Goal: Communication & Community: Answer question/provide support

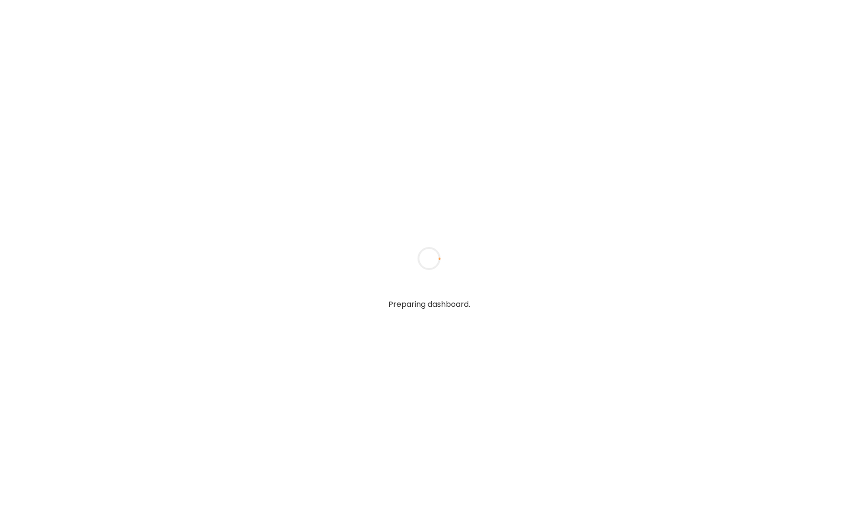
type textarea "**********"
type input "**********"
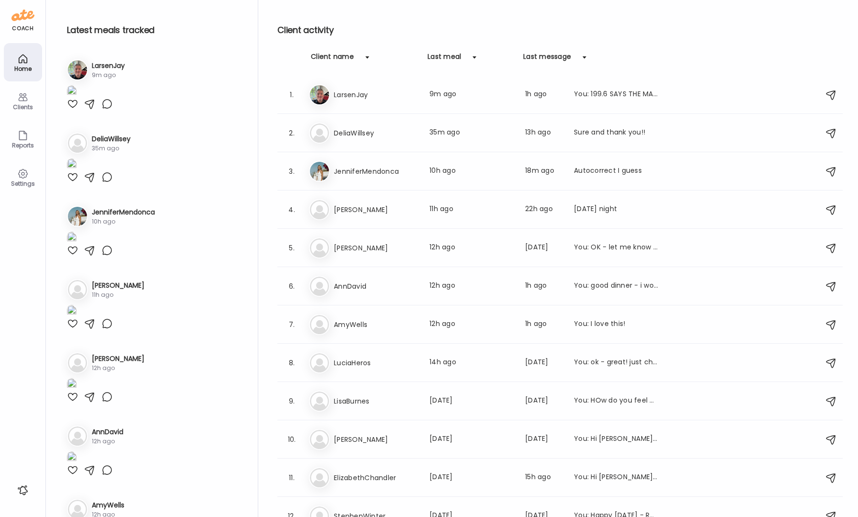
type input "**********"
click at [73, 110] on div at bounding box center [72, 103] width 11 height 11
click at [30, 104] on div "Clients" at bounding box center [23, 107] width 34 height 6
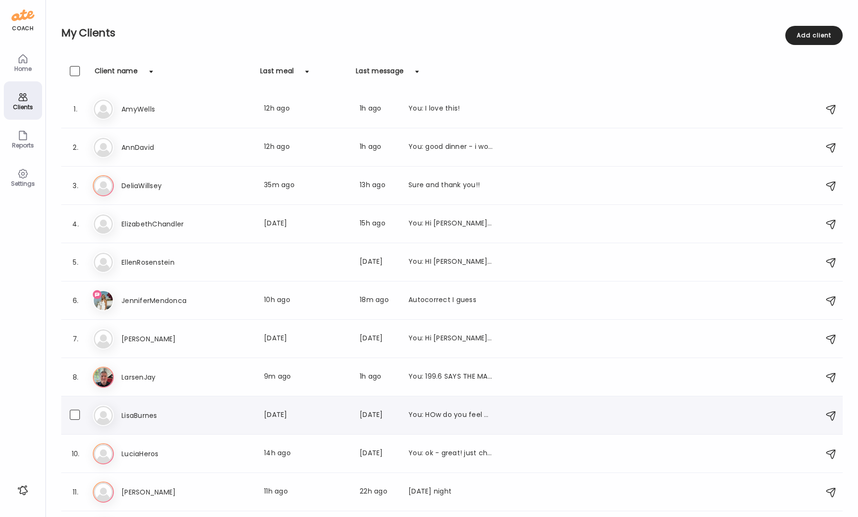
scroll to position [12, 0]
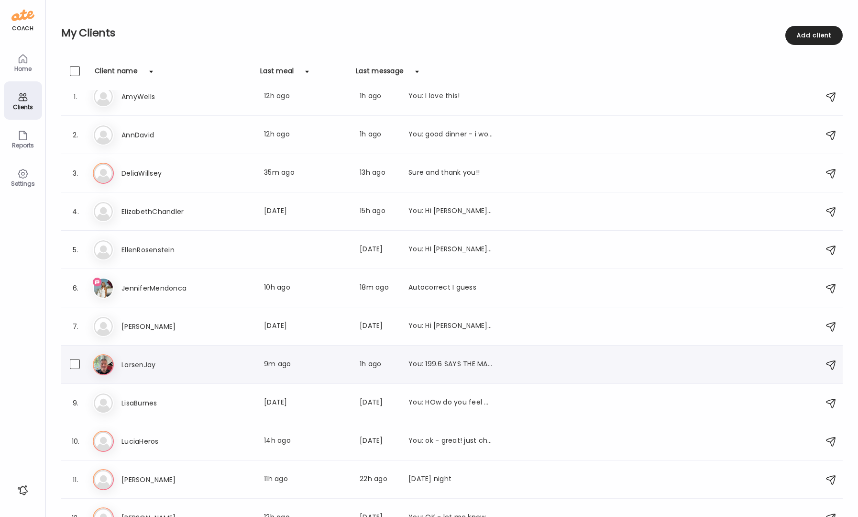
click at [176, 363] on h3 "LarsenJay" at bounding box center [163, 364] width 84 height 11
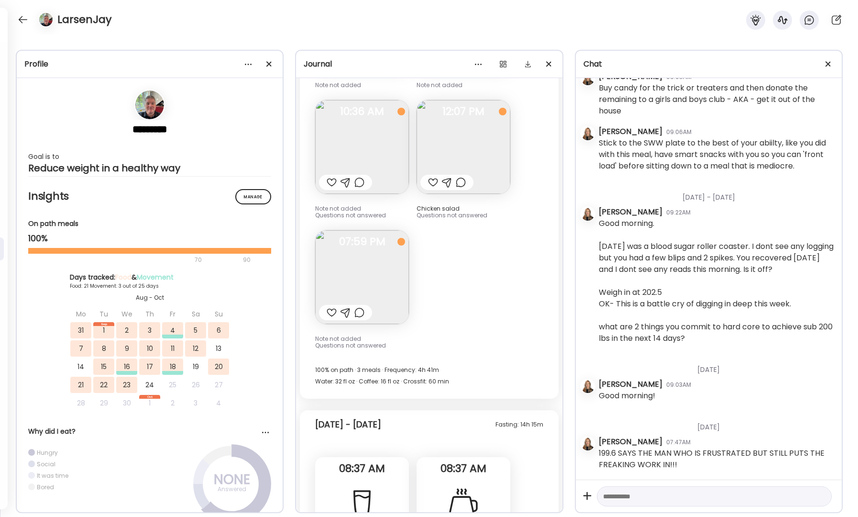
scroll to position [6389, 0]
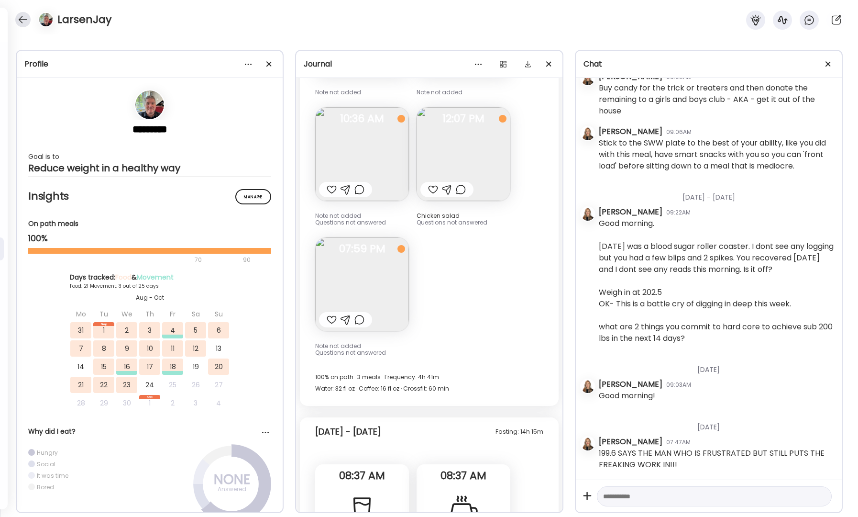
drag, startPoint x: 18, startPoint y: 11, endPoint x: 22, endPoint y: 16, distance: 6.2
click at [19, 11] on div "LarsenJay" at bounding box center [429, 17] width 858 height 34
click at [23, 20] on div at bounding box center [22, 19] width 15 height 15
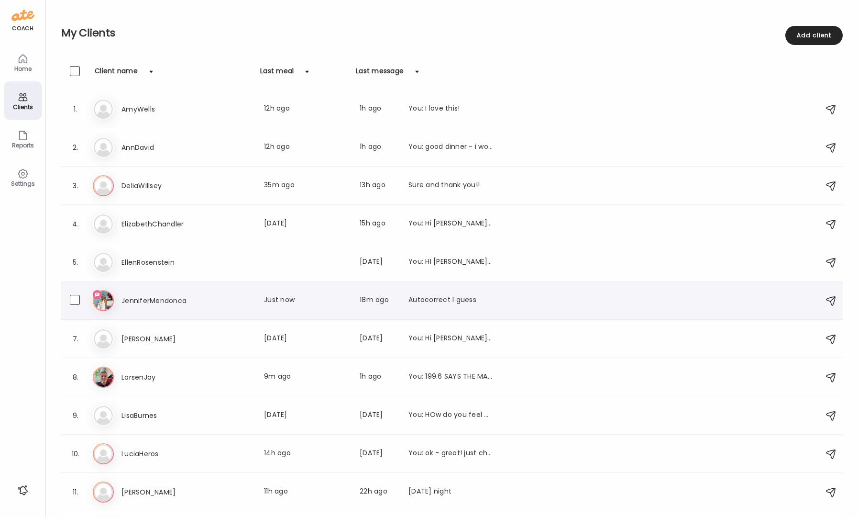
click at [154, 292] on div "Je JenniferMendonca Last meal: Just now Last message: 18m ago Autocorrect I gue…" at bounding box center [453, 300] width 721 height 21
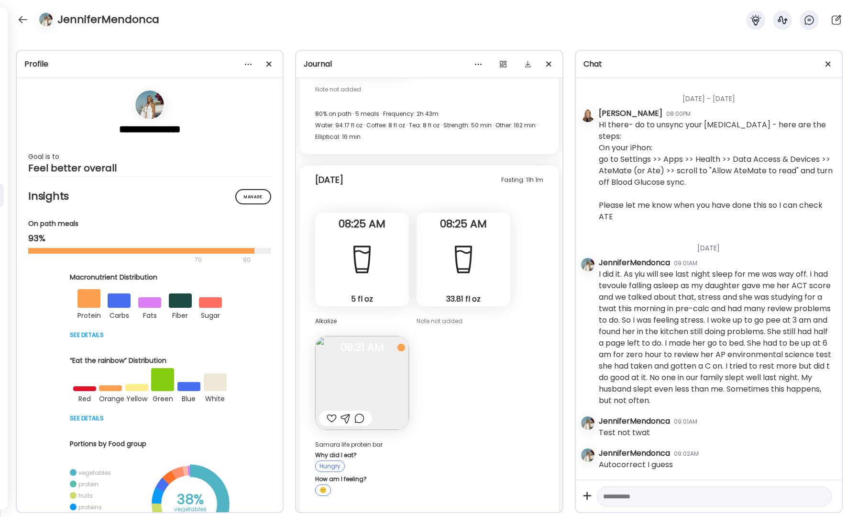
scroll to position [3487, 0]
click at [633, 495] on textarea at bounding box center [705, 495] width 205 height 11
click at [789, 497] on textarea "**********" at bounding box center [705, 484] width 205 height 34
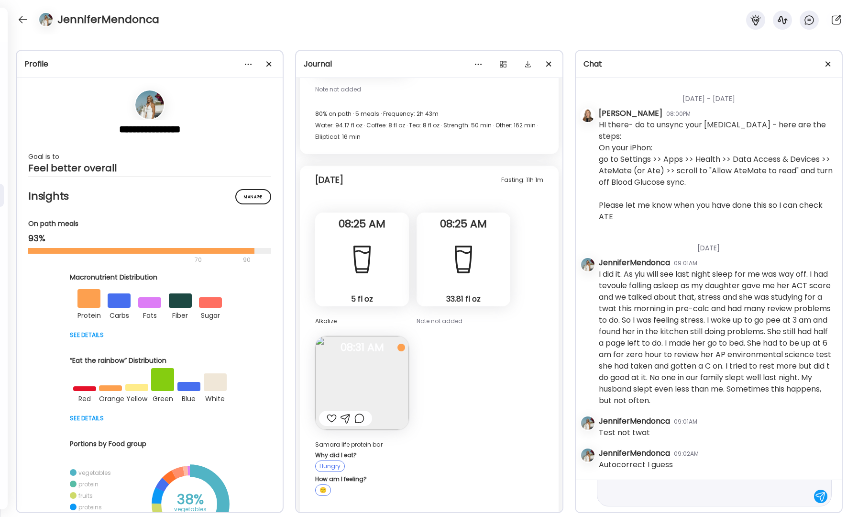
type textarea "**********"
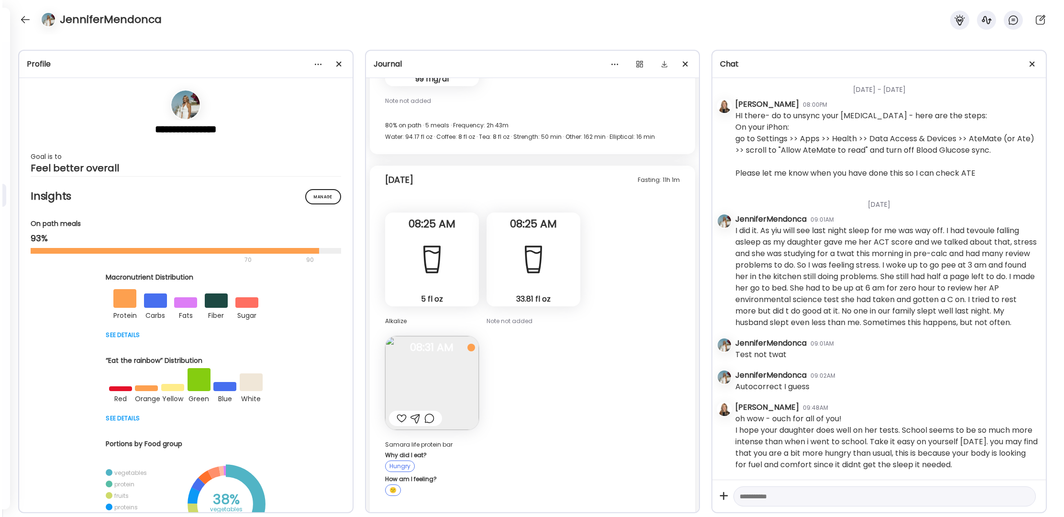
scroll to position [3209, 0]
click at [25, 19] on div at bounding box center [22, 19] width 15 height 15
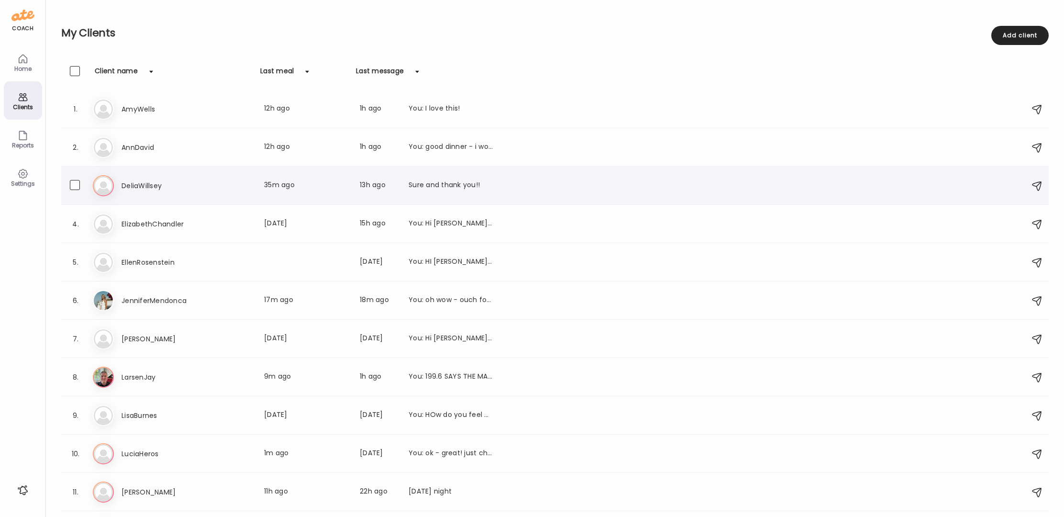
click at [160, 186] on h3 "DeliaWillsey" at bounding box center [163, 185] width 84 height 11
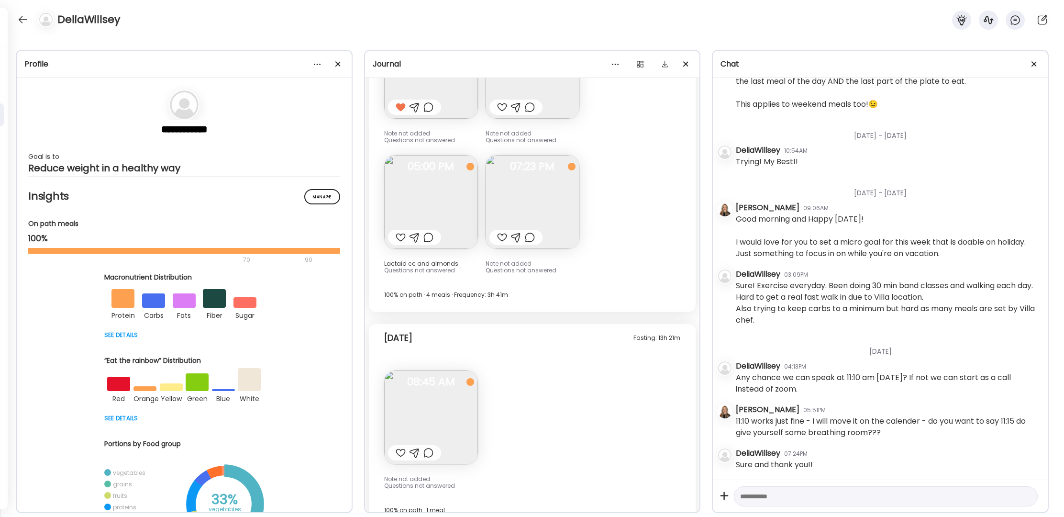
scroll to position [11354, 0]
click at [762, 498] on textarea at bounding box center [877, 495] width 274 height 11
type textarea "**********"
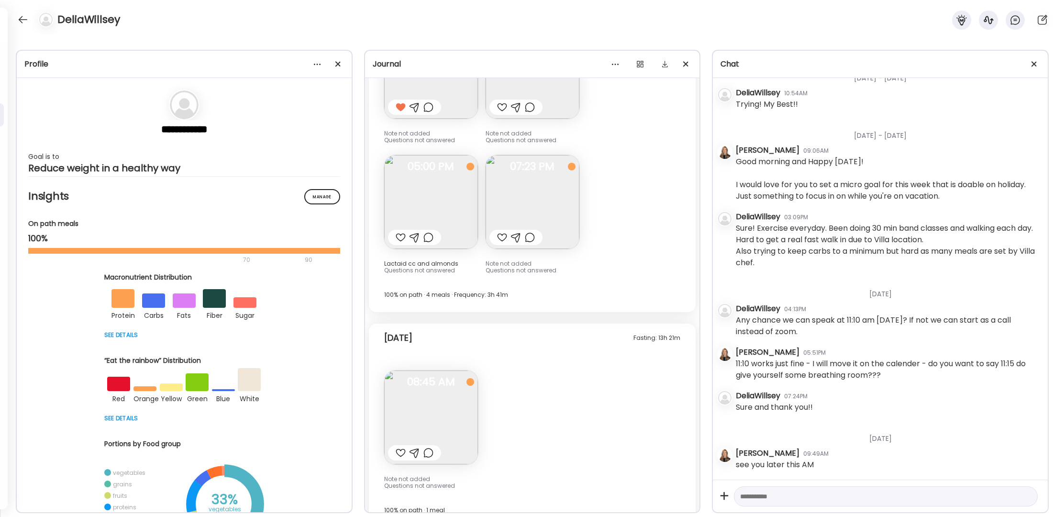
scroll to position [11411, 0]
click at [34, 23] on div at bounding box center [44, 19] width 27 height 15
click at [24, 18] on div at bounding box center [22, 19] width 15 height 15
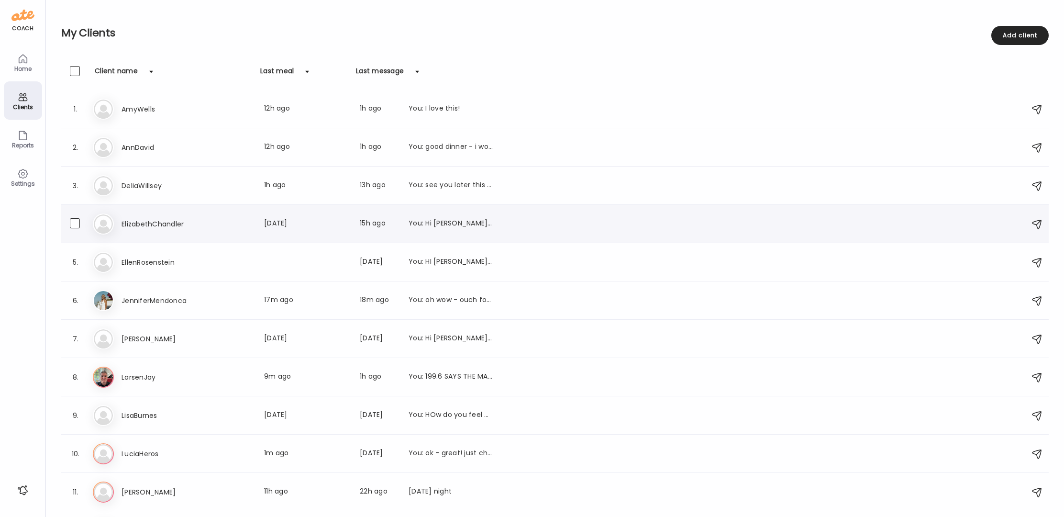
scroll to position [69, 0]
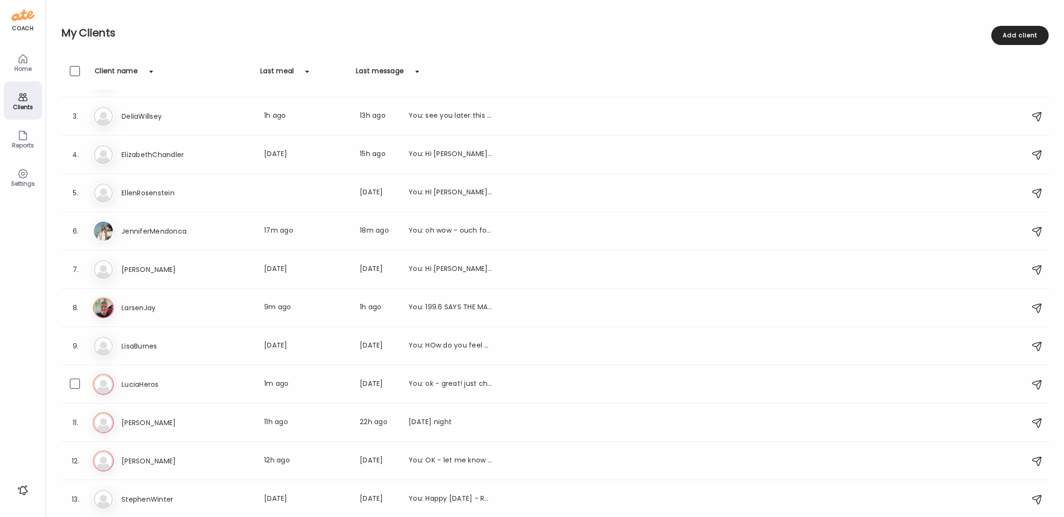
click at [444, 379] on div "You: ok - great! just checking" at bounding box center [450, 383] width 84 height 11
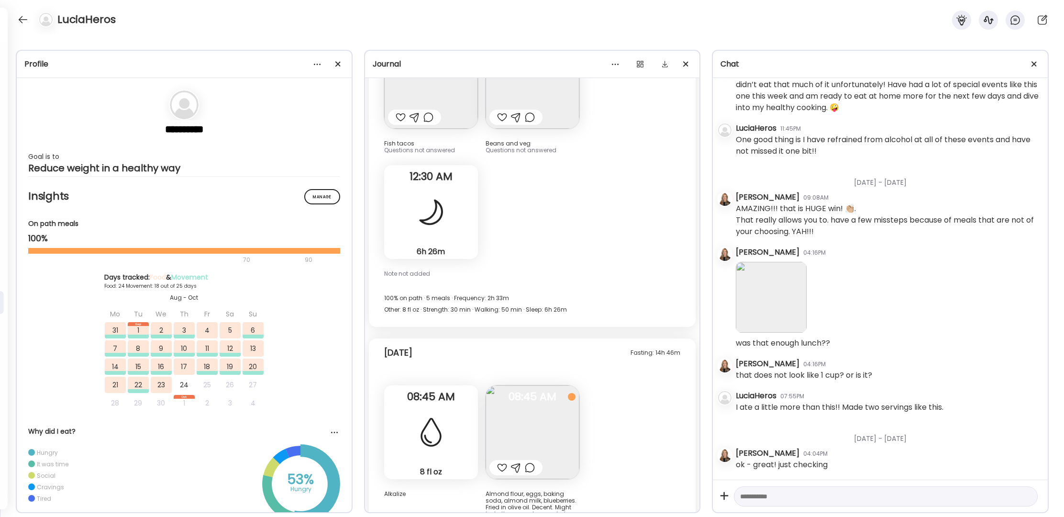
scroll to position [9283, 0]
click at [503, 462] on div at bounding box center [502, 467] width 10 height 11
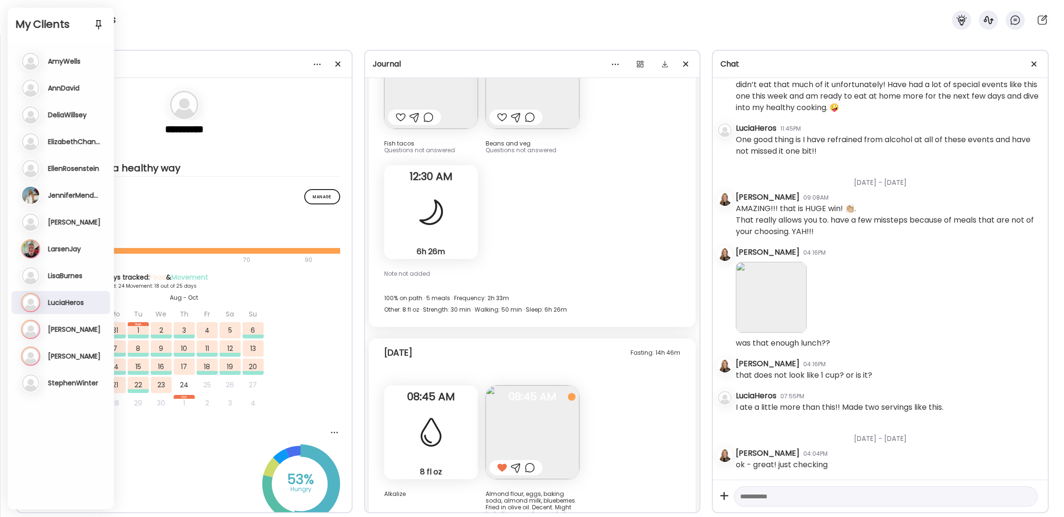
click at [57, 329] on h3 "[PERSON_NAME]" at bounding box center [74, 329] width 53 height 9
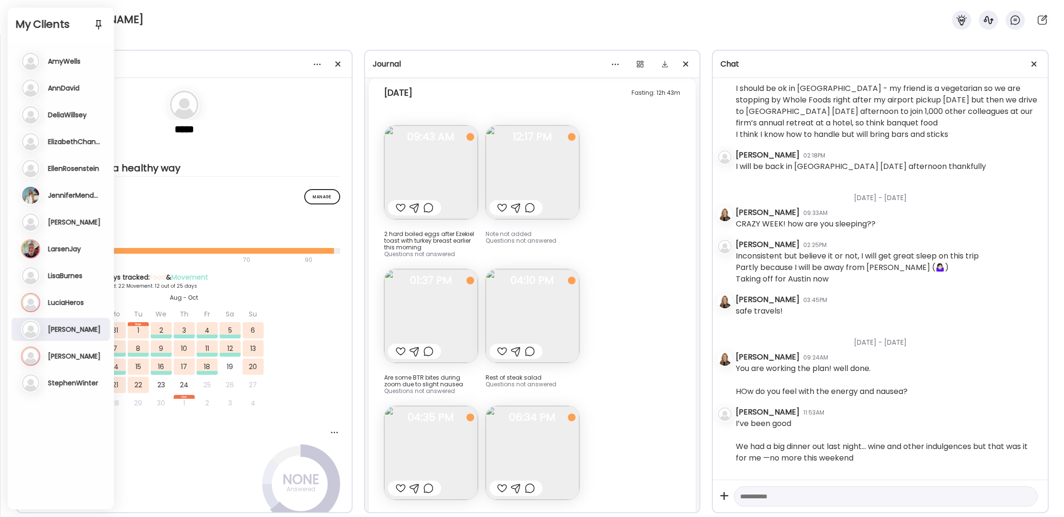
scroll to position [5387, 0]
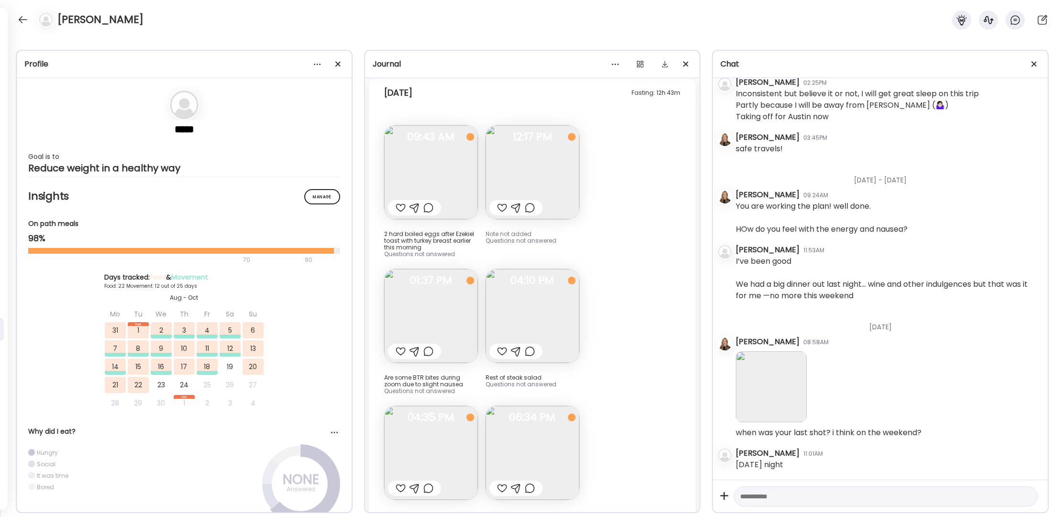
click at [503, 482] on div at bounding box center [502, 487] width 10 height 11
click at [398, 482] on div at bounding box center [401, 487] width 10 height 11
click at [401, 482] on div at bounding box center [401, 487] width 10 height 11
click at [501, 345] on div at bounding box center [502, 350] width 10 height 11
click at [399, 345] on div at bounding box center [401, 350] width 10 height 11
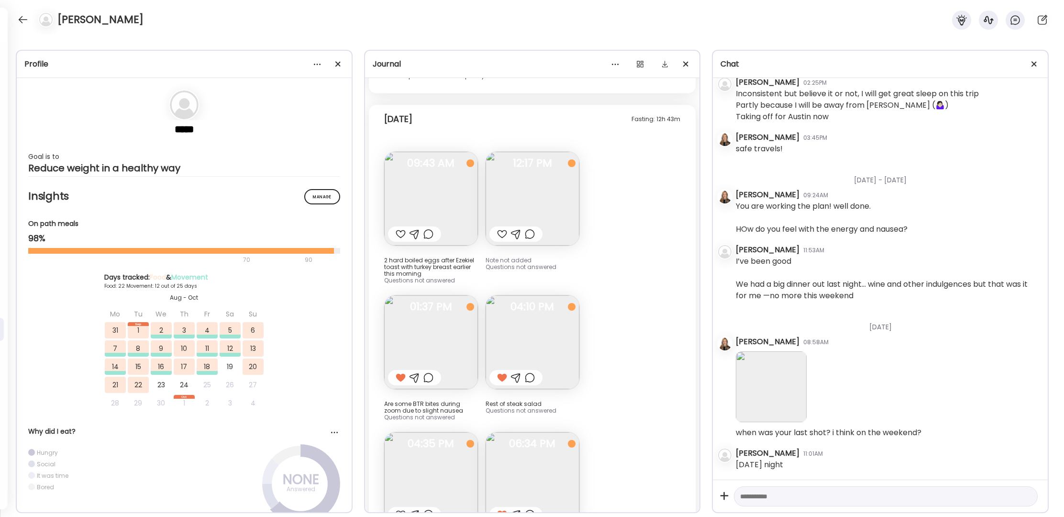
scroll to position [15217, 0]
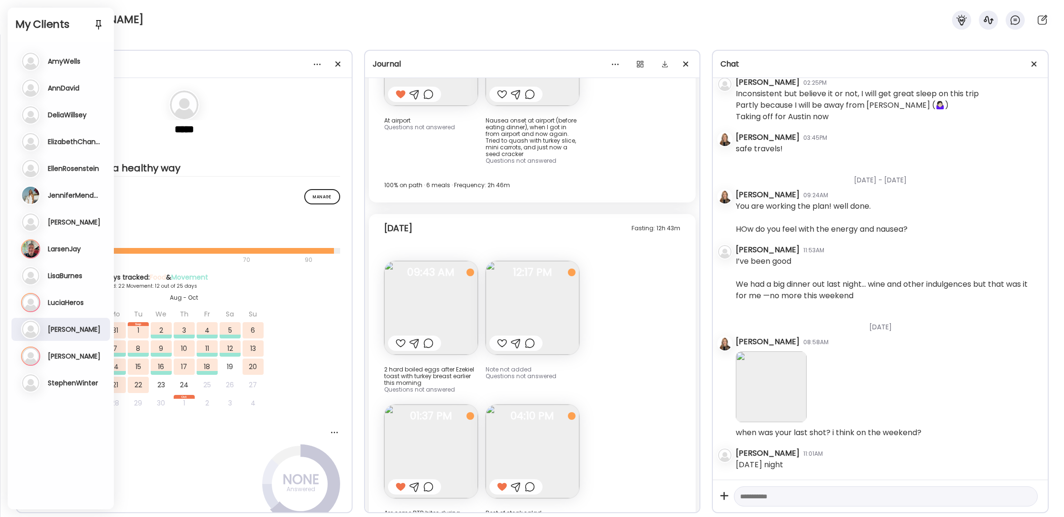
click at [62, 363] on div "Ma [PERSON_NAME] Last meal: 12h ago Last message: [DATE] You: OK - let me know …" at bounding box center [61, 355] width 81 height 19
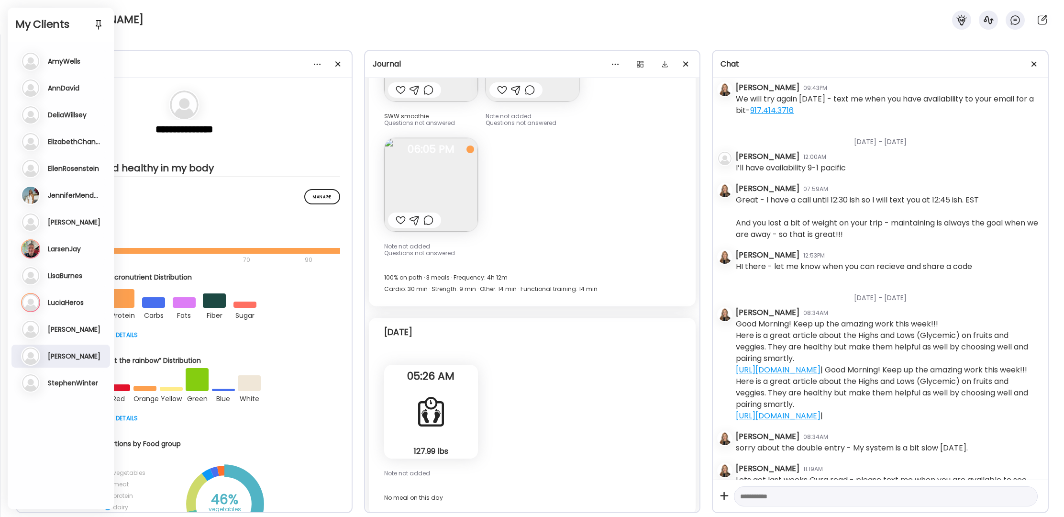
scroll to position [19188, 0]
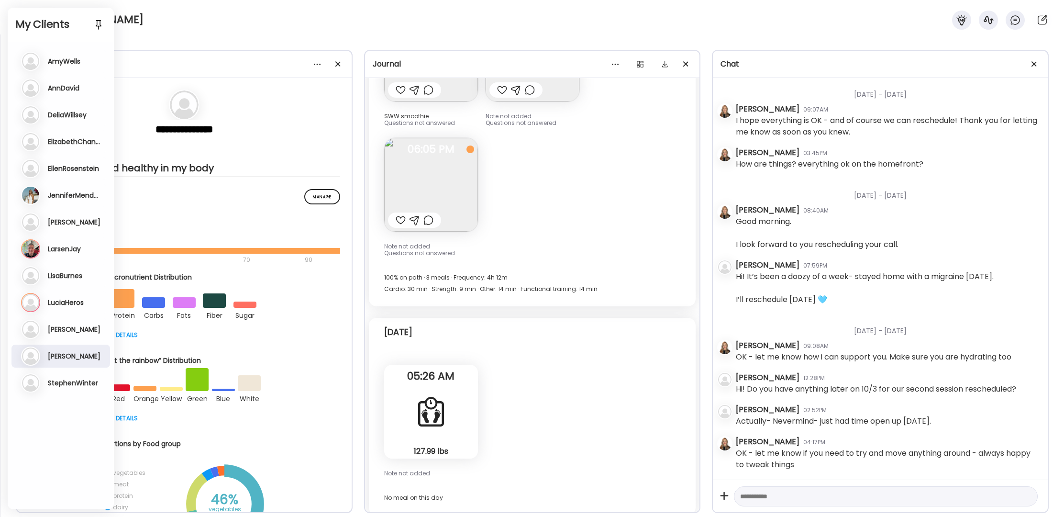
click at [762, 494] on textarea at bounding box center [877, 495] width 274 height 11
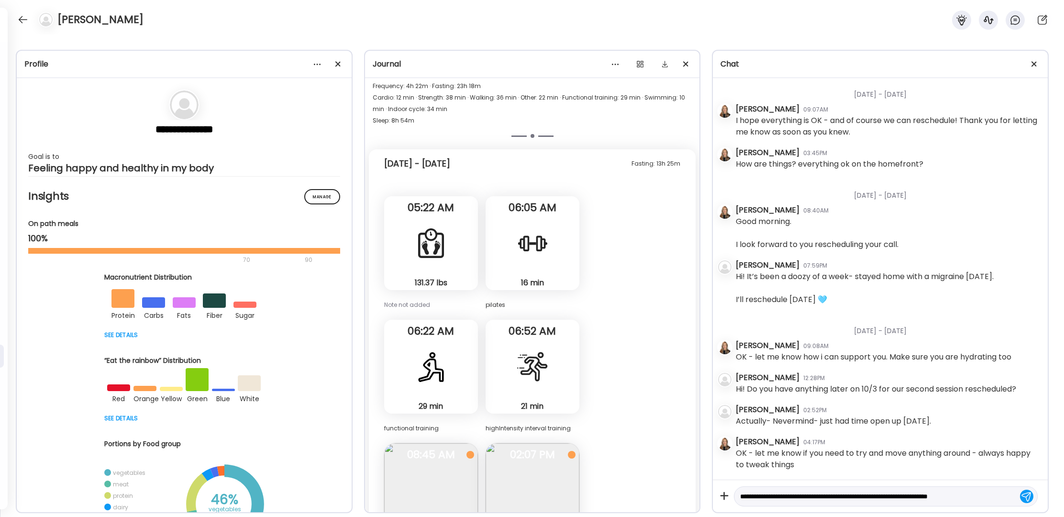
scroll to position [11, 0]
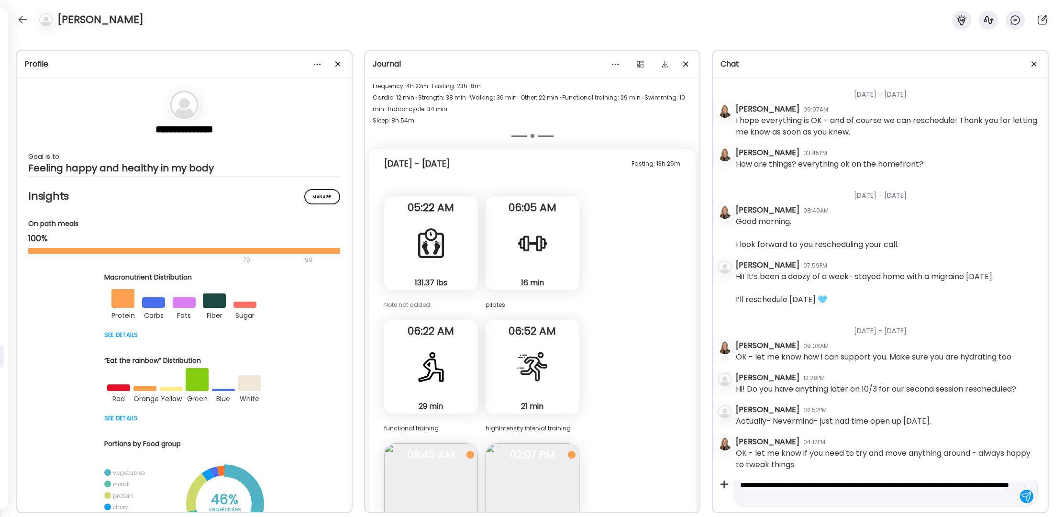
type textarea "**********"
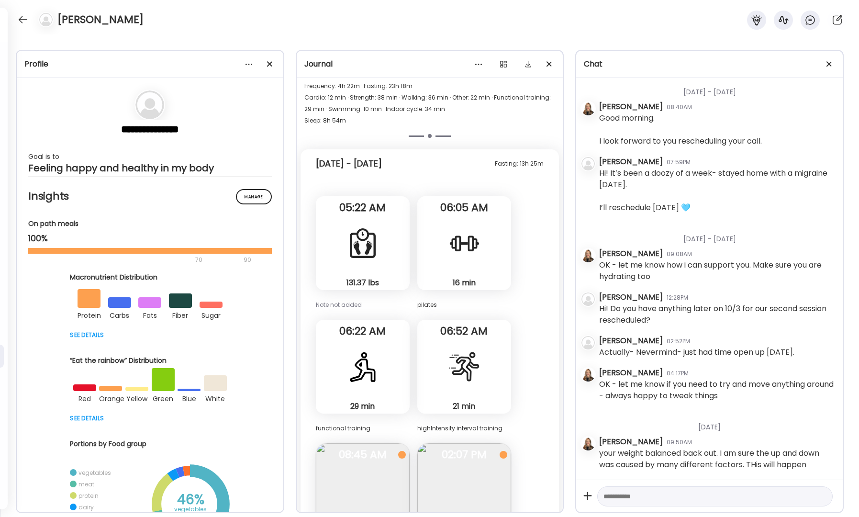
scroll to position [20635, 0]
